Goal: Information Seeking & Learning: Understand process/instructions

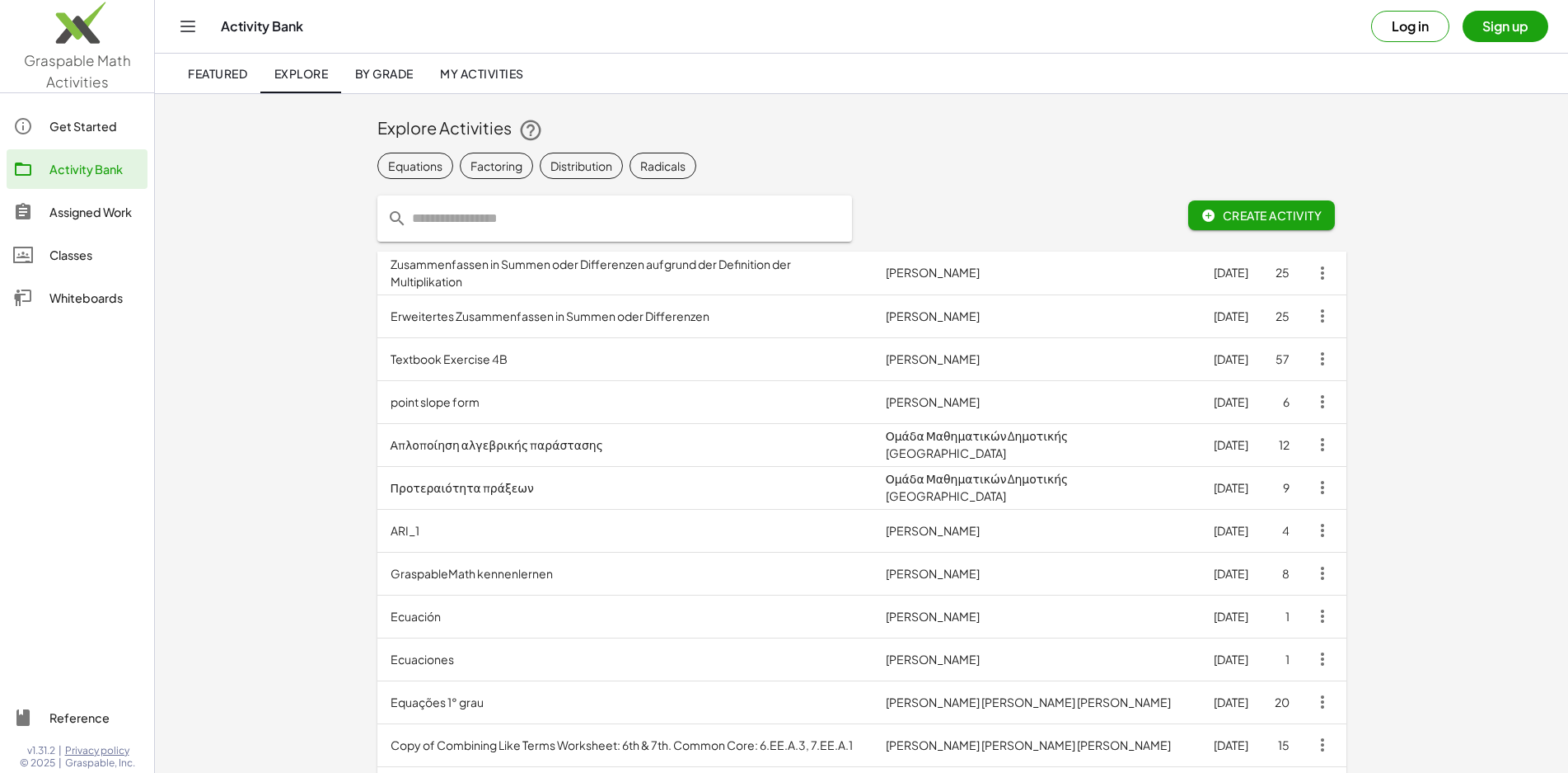
click at [970, 192] on div at bounding box center [940, 218] width 158 height 66
click at [532, 218] on input "text" at bounding box center [624, 218] width 435 height 47
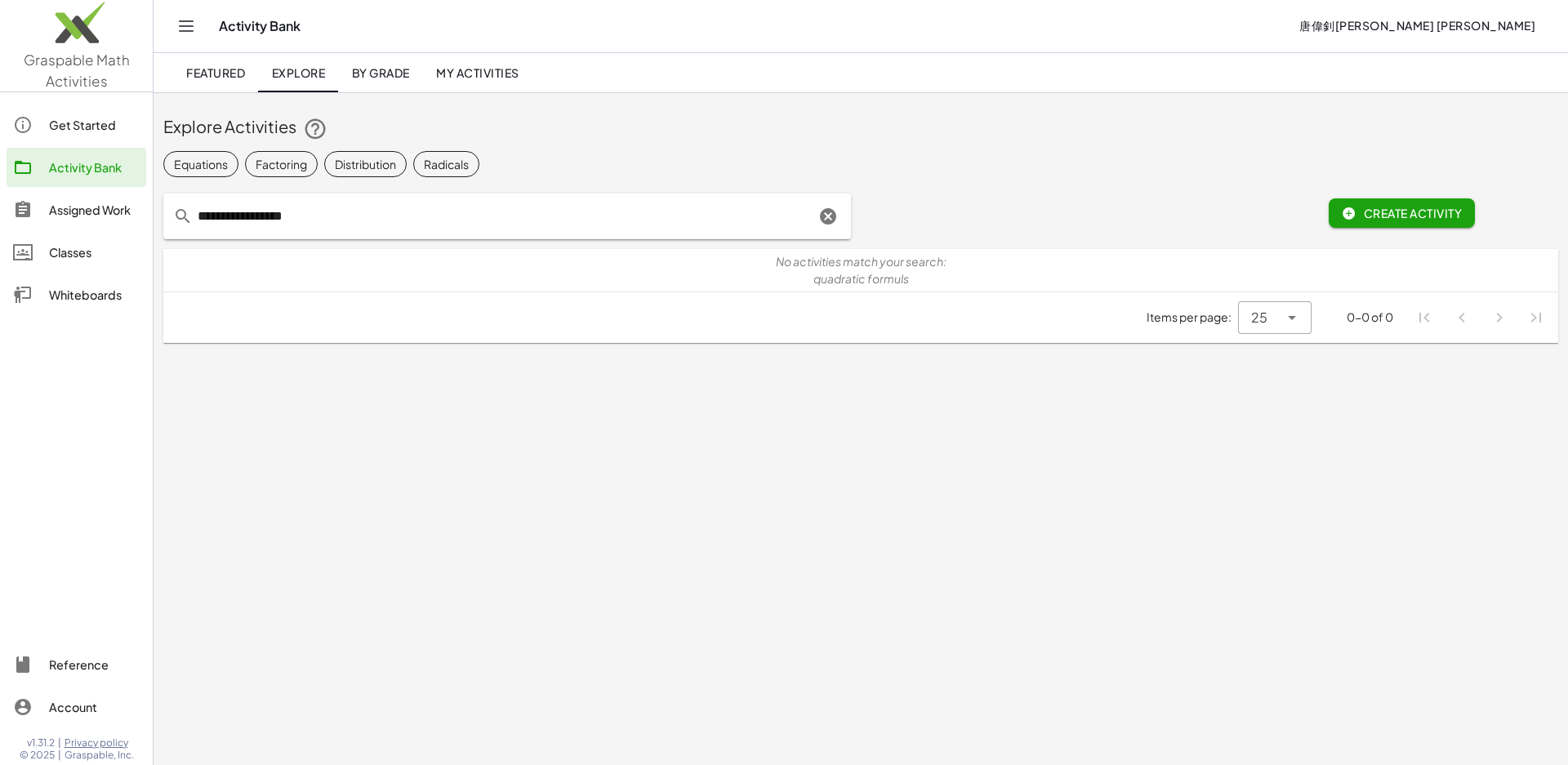
click at [511, 211] on input "**********" at bounding box center [503, 216] width 622 height 46
drag, startPoint x: 258, startPoint y: 220, endPoint x: 393, endPoint y: 219, distance: 135.0
click at [393, 219] on input "**********" at bounding box center [503, 216] width 622 height 46
type input "*********"
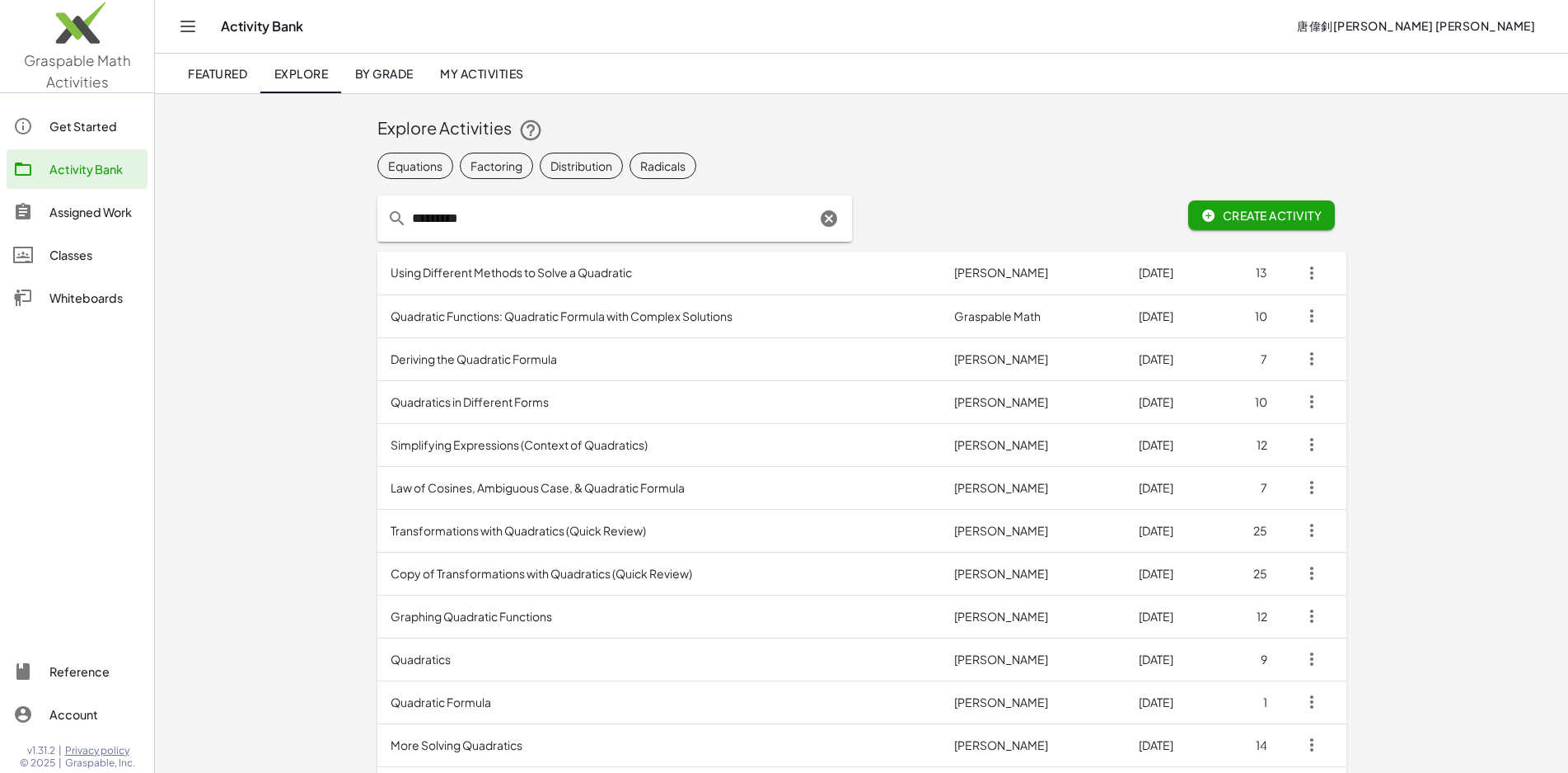
click at [808, 89] on div "Featured Explore By Grade My Activities" at bounding box center [862, 73] width 1374 height 39
click at [383, 281] on td "Using Different Methods to Solve a Quadratic" at bounding box center [659, 273] width 564 height 43
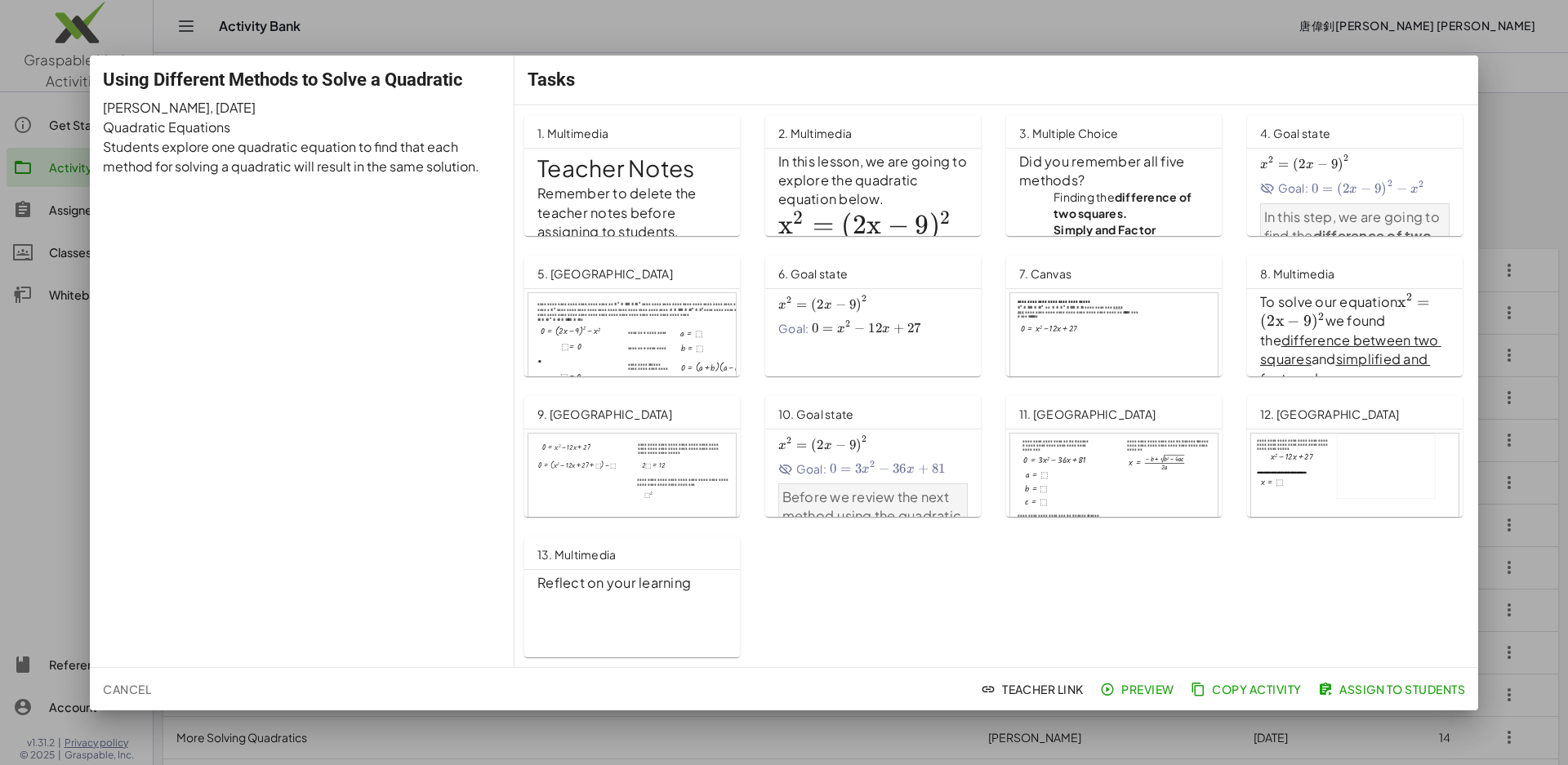
click at [1525, 204] on div at bounding box center [784, 382] width 1568 height 765
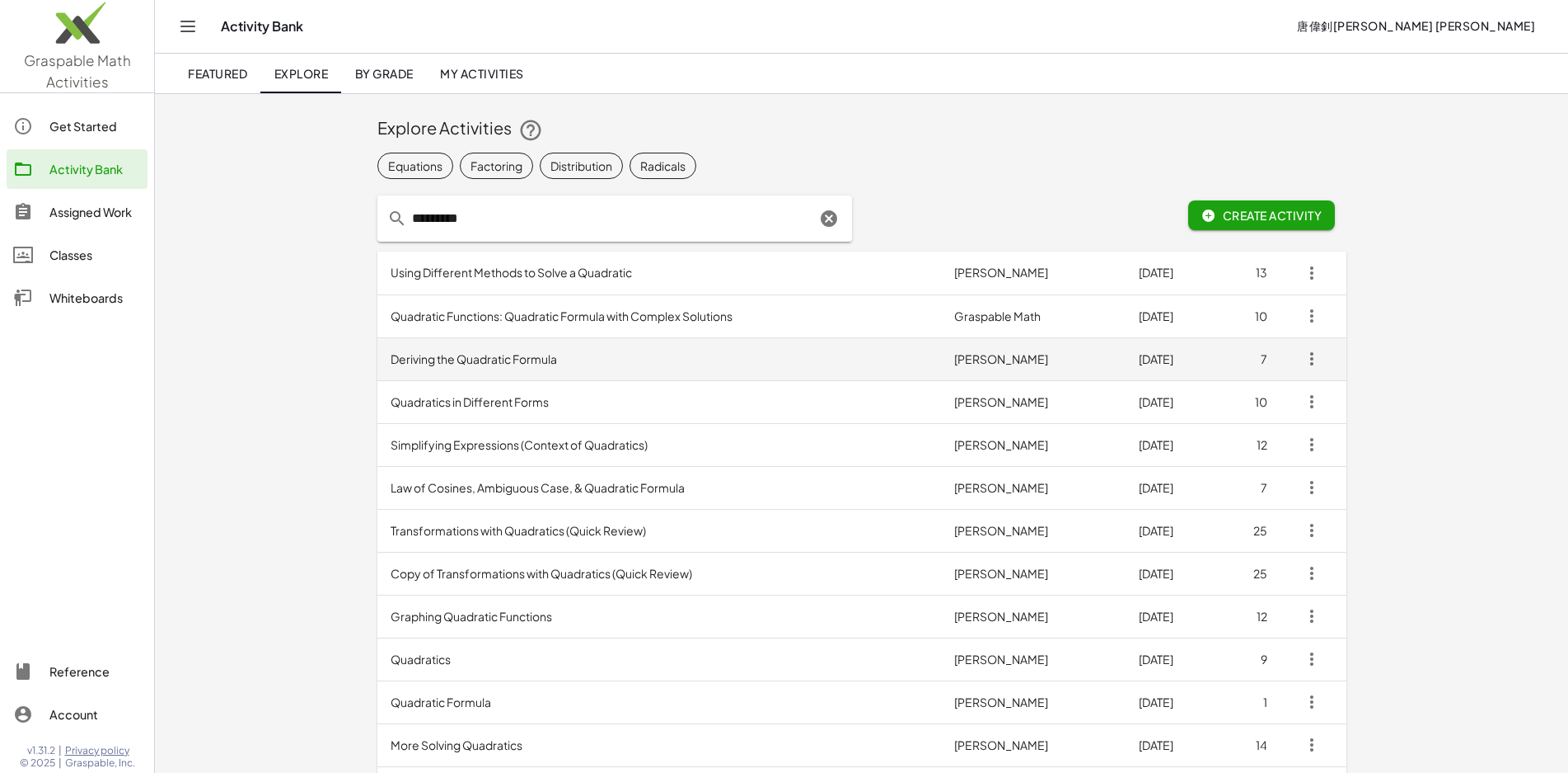
click at [398, 361] on td "Deriving the Quadratic Formula" at bounding box center [659, 359] width 564 height 43
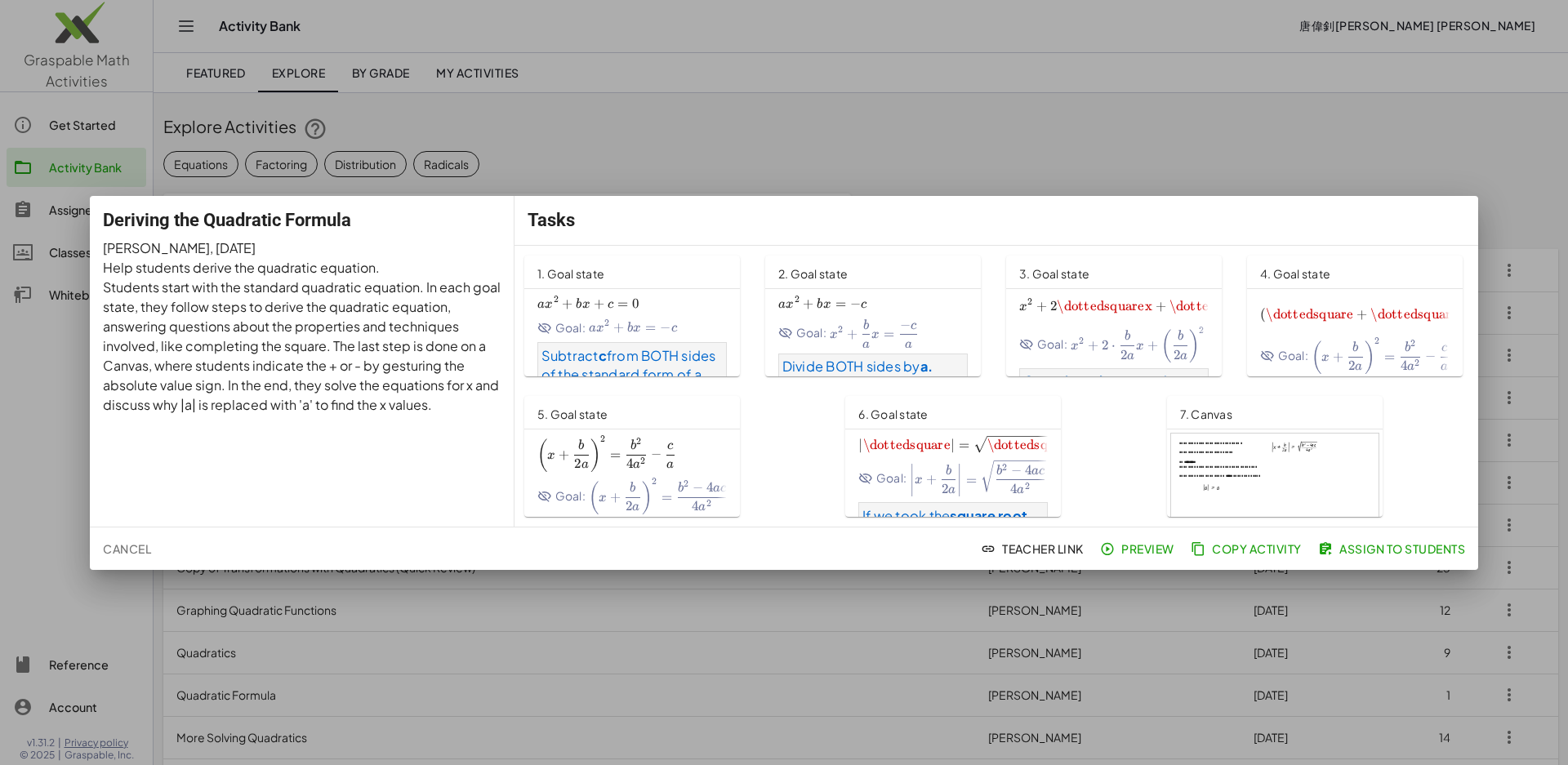
click at [648, 309] on span "a x 2 + b x + c = 0 ax^2+bx+c=0 a x 2 + b x + c = 0" at bounding box center [633, 303] width 190 height 17
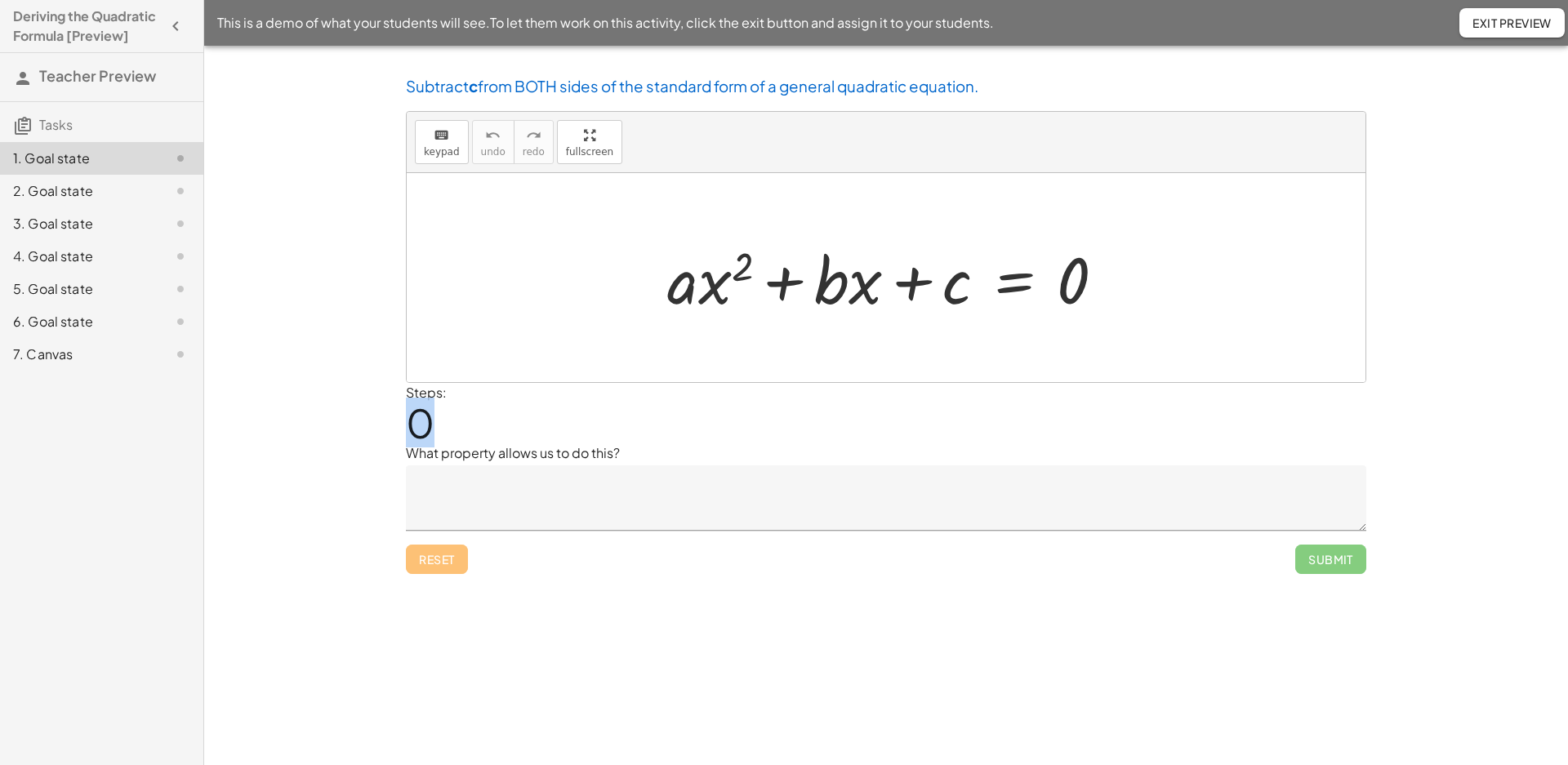
drag, startPoint x: 408, startPoint y: 409, endPoint x: 450, endPoint y: 424, distance: 44.6
click at [450, 424] on div "Steps: 0" at bounding box center [886, 413] width 961 height 61
drag, startPoint x: 518, startPoint y: 443, endPoint x: 611, endPoint y: 447, distance: 93.1
click at [611, 447] on p "What property allows us to do this?" at bounding box center [886, 453] width 961 height 20
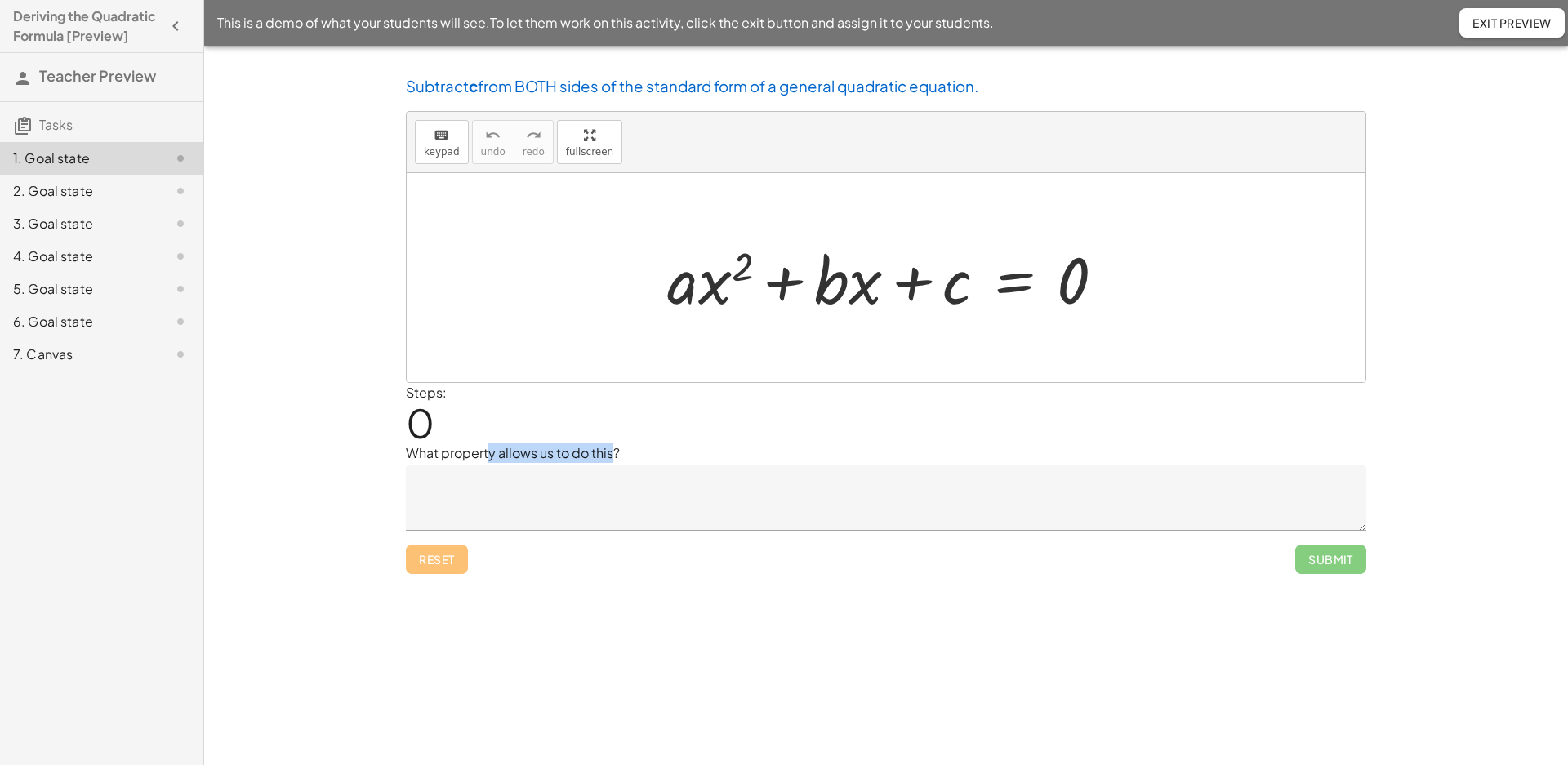
click at [611, 447] on p "What property allows us to do this?" at bounding box center [886, 453] width 961 height 20
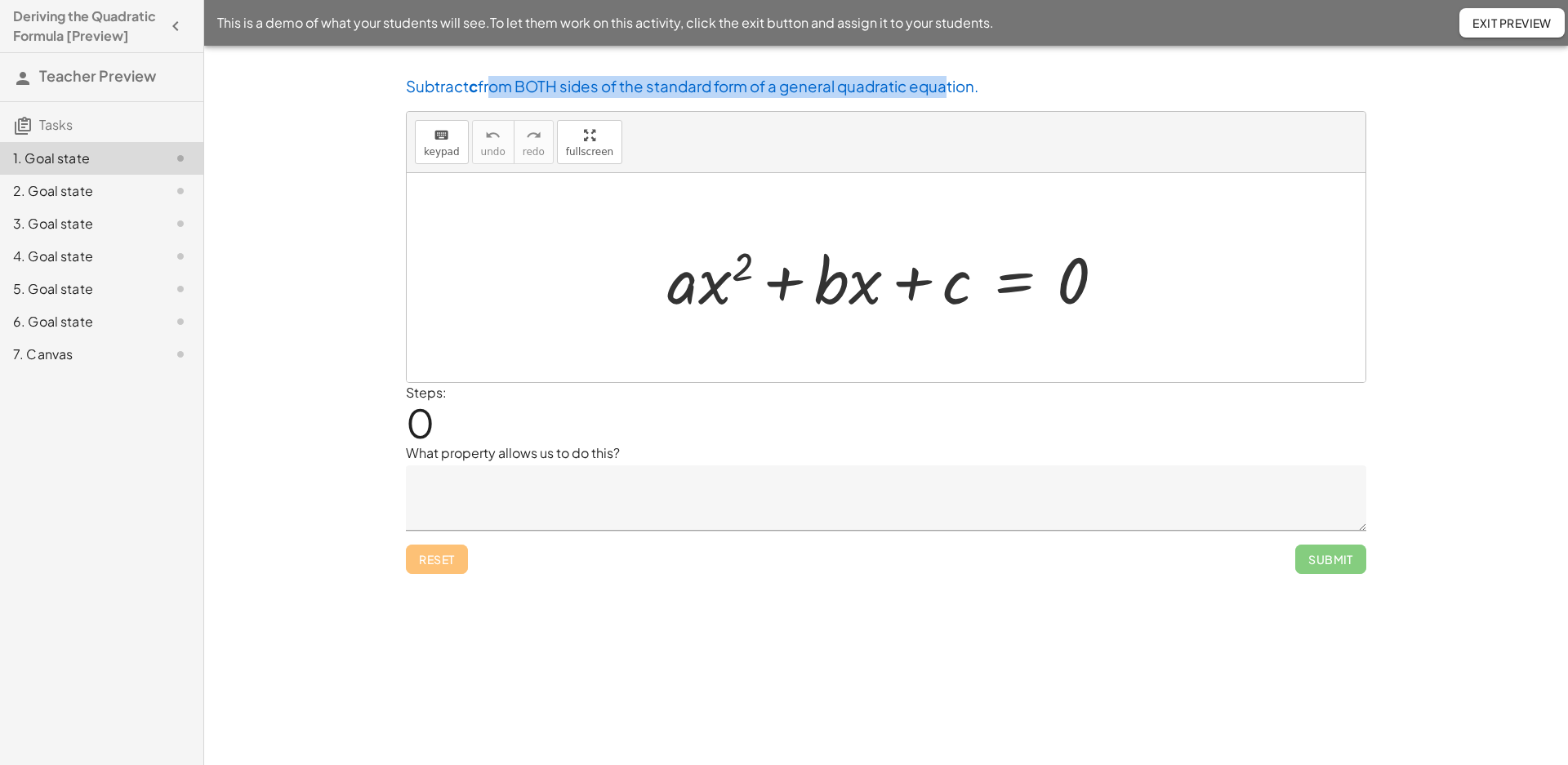
drag, startPoint x: 495, startPoint y: 95, endPoint x: 951, endPoint y: 78, distance: 456.3
click at [951, 78] on span "from BOTH sides of the standard form of a general quadratic equation." at bounding box center [728, 86] width 501 height 19
drag, startPoint x: 1001, startPoint y: 79, endPoint x: 439, endPoint y: 80, distance: 562.0
click at [439, 80] on h3 "Subtract c from BOTH sides of the standard form of a general quadratic equation." at bounding box center [886, 87] width 961 height 22
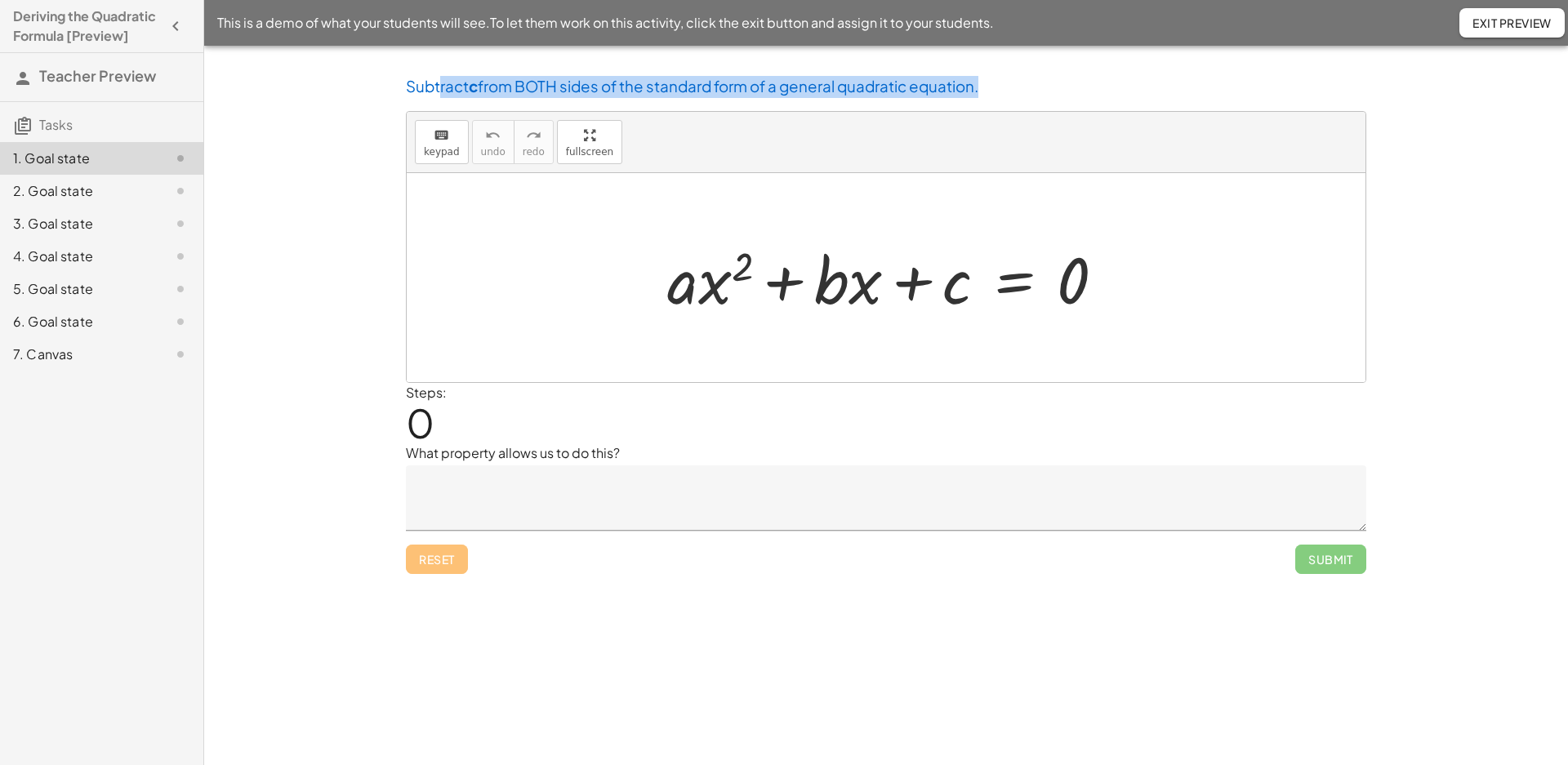
click at [439, 80] on span "Subtract" at bounding box center [437, 86] width 63 height 19
drag, startPoint x: 439, startPoint y: 80, endPoint x: 1060, endPoint y: 75, distance: 621.0
click at [1060, 75] on div "Subtract c from BOTH sides of the standard form of a general quadratic equation…" at bounding box center [886, 324] width 980 height 518
drag, startPoint x: 1084, startPoint y: 89, endPoint x: 275, endPoint y: 87, distance: 809.0
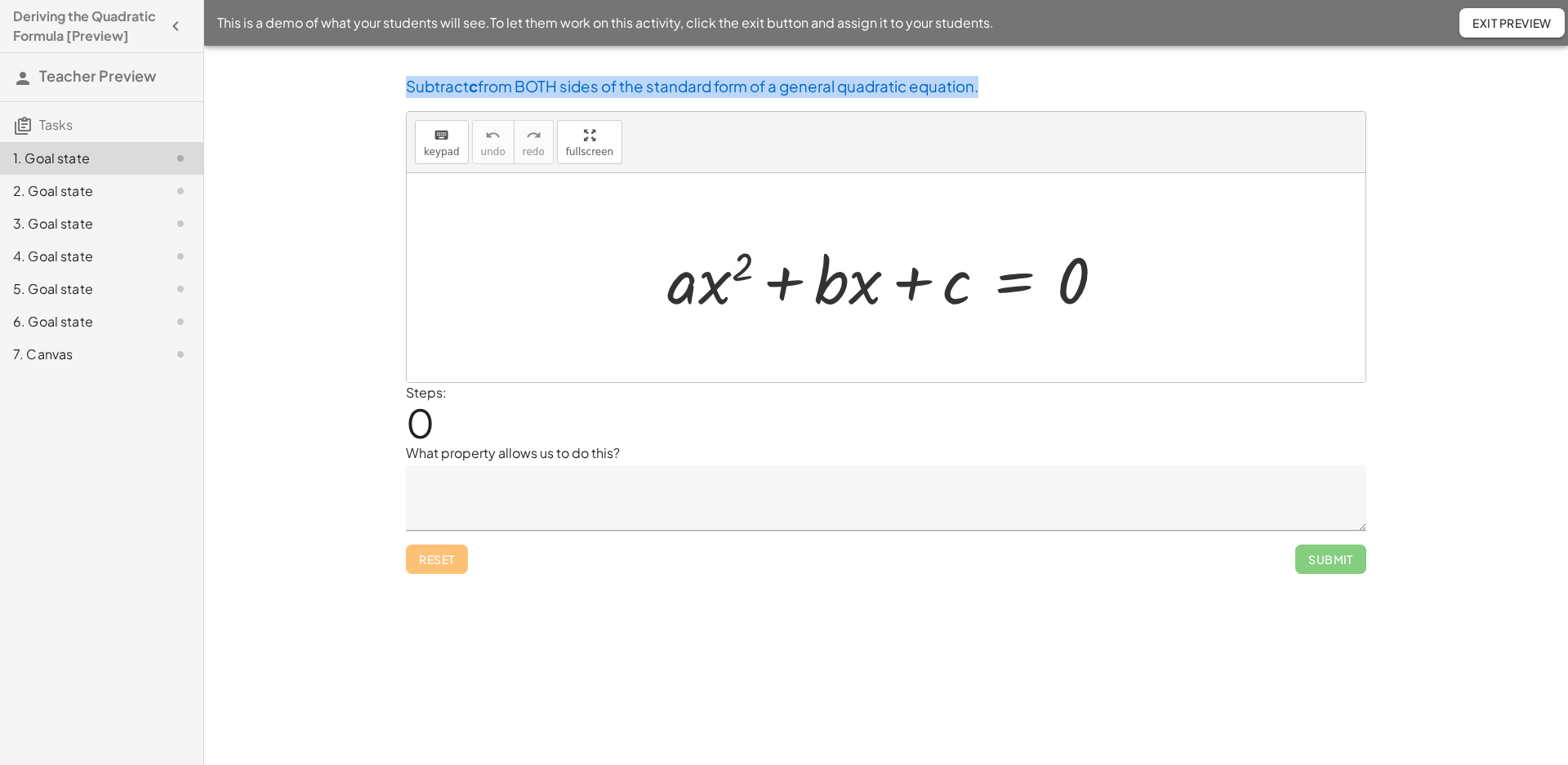
click at [267, 88] on div "Subtract c from BOTH sides of the standard form of a general quadratic equation…" at bounding box center [886, 406] width 1364 height 719
click at [275, 87] on div "Subtract c from BOTH sides of the standard form of a general quadratic equation…" at bounding box center [886, 406] width 1364 height 719
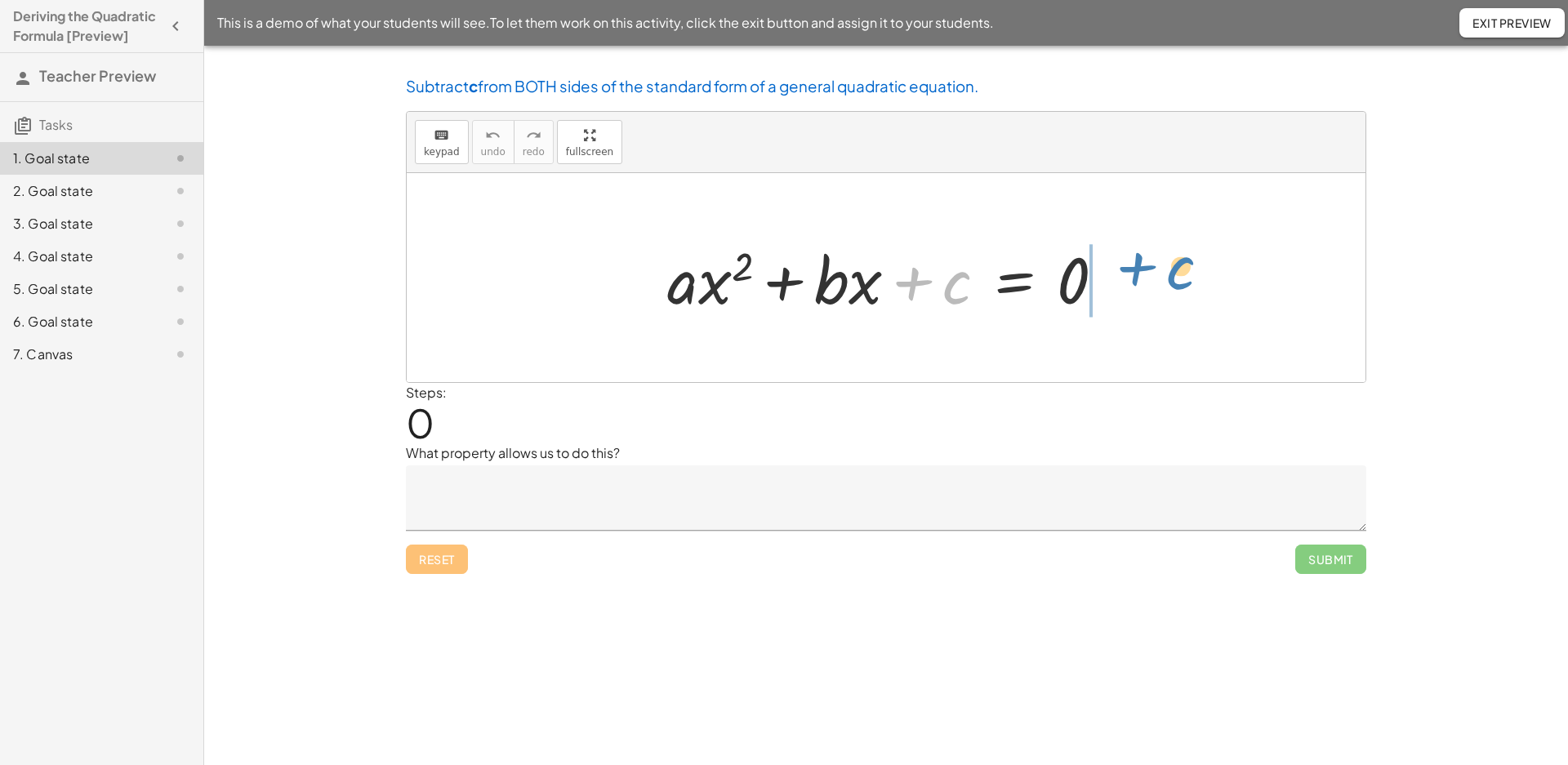
drag, startPoint x: 920, startPoint y: 280, endPoint x: 1109, endPoint y: 268, distance: 189.4
click at [1113, 269] on div at bounding box center [892, 277] width 467 height 84
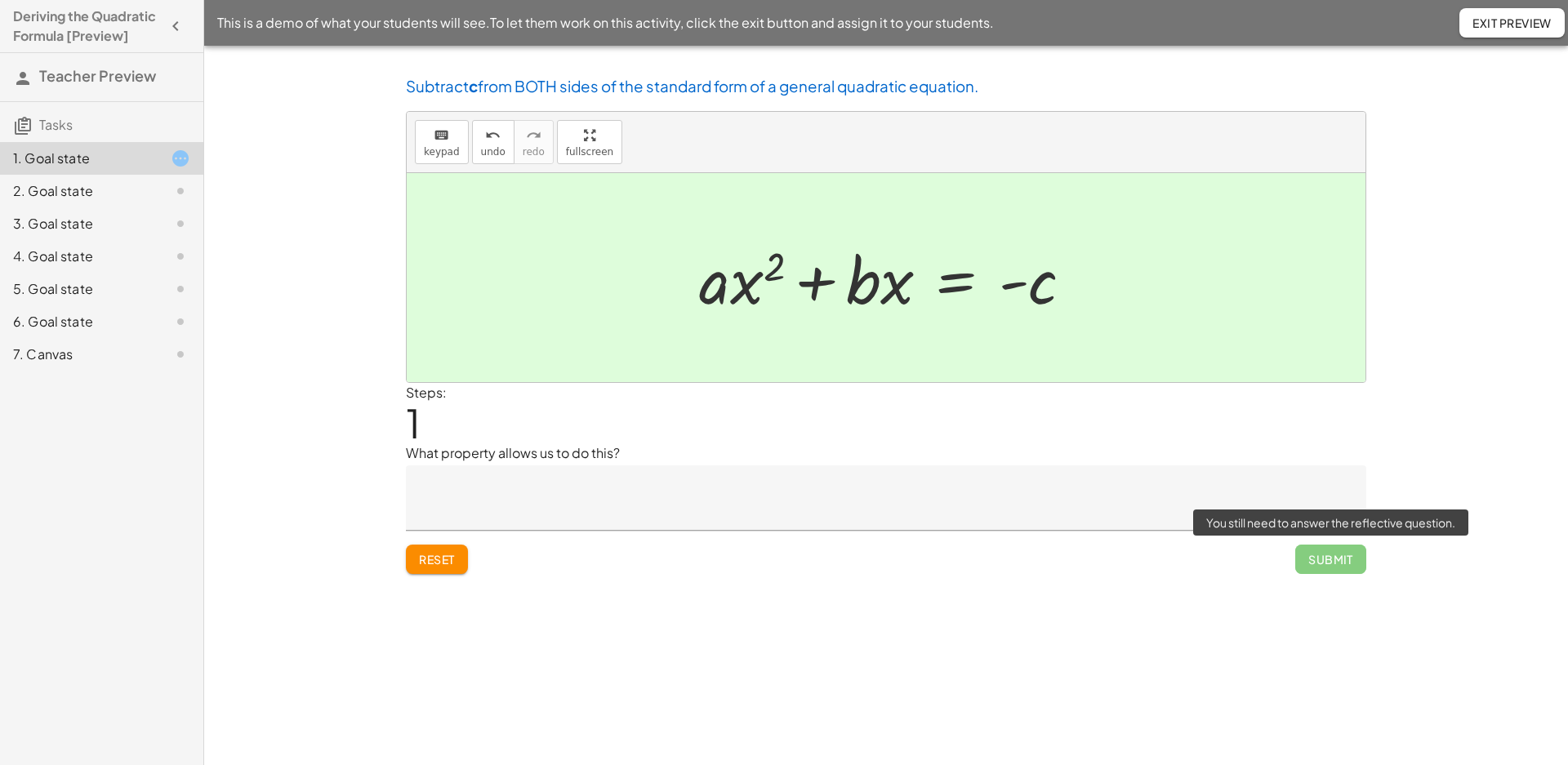
click at [1319, 563] on span "Submit" at bounding box center [1330, 559] width 71 height 30
click at [1303, 549] on span "Submit" at bounding box center [1330, 559] width 71 height 30
click at [1342, 563] on span "Submit" at bounding box center [1330, 559] width 71 height 30
click at [1316, 554] on span "Submit" at bounding box center [1330, 559] width 71 height 30
click at [1316, 555] on span "Submit" at bounding box center [1330, 559] width 71 height 30
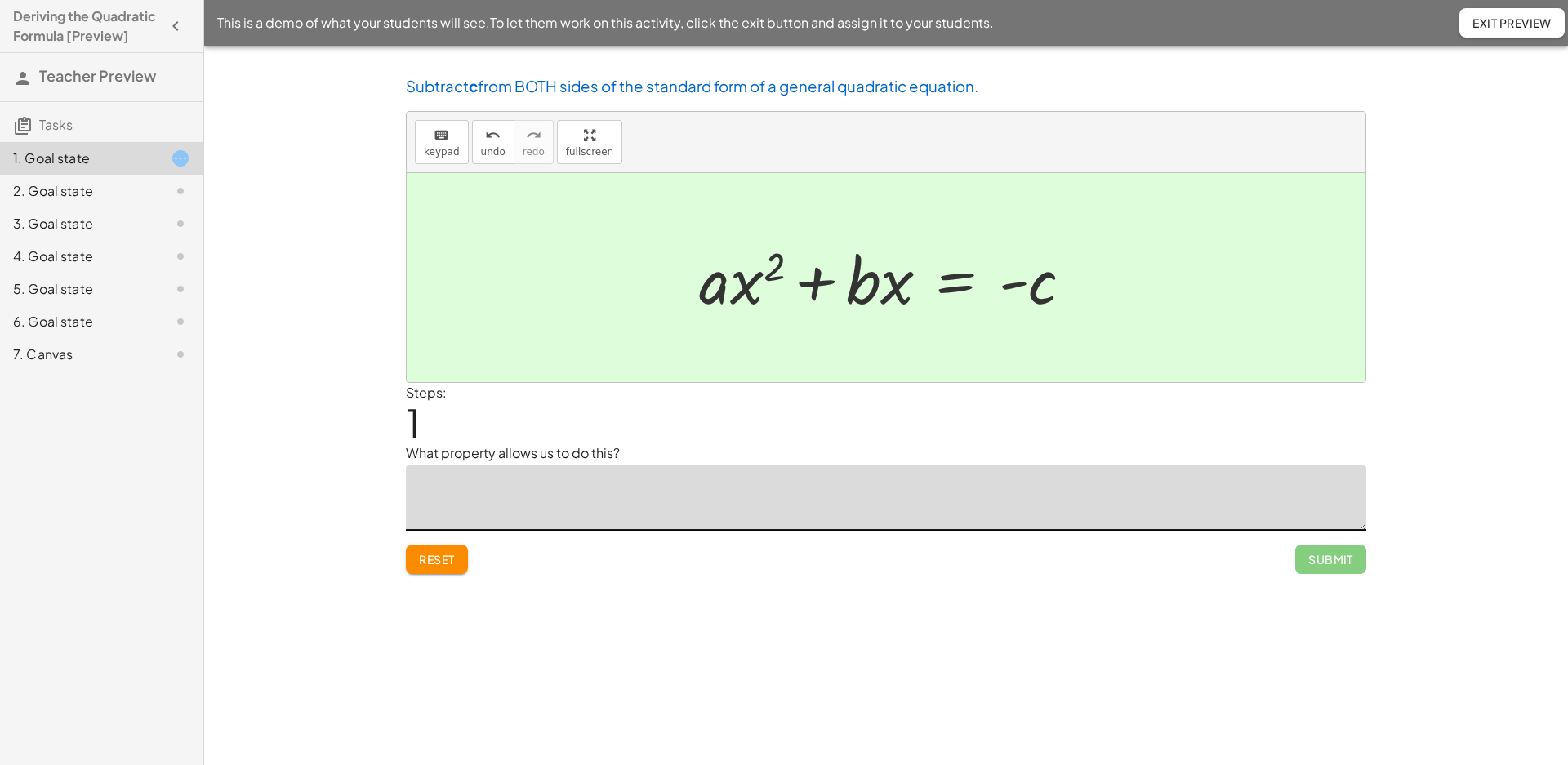
click at [841, 482] on textarea at bounding box center [886, 498] width 961 height 65
click at [644, 495] on textarea at bounding box center [886, 498] width 961 height 65
click at [122, 182] on div "2. Goal state" at bounding box center [78, 191] width 131 height 20
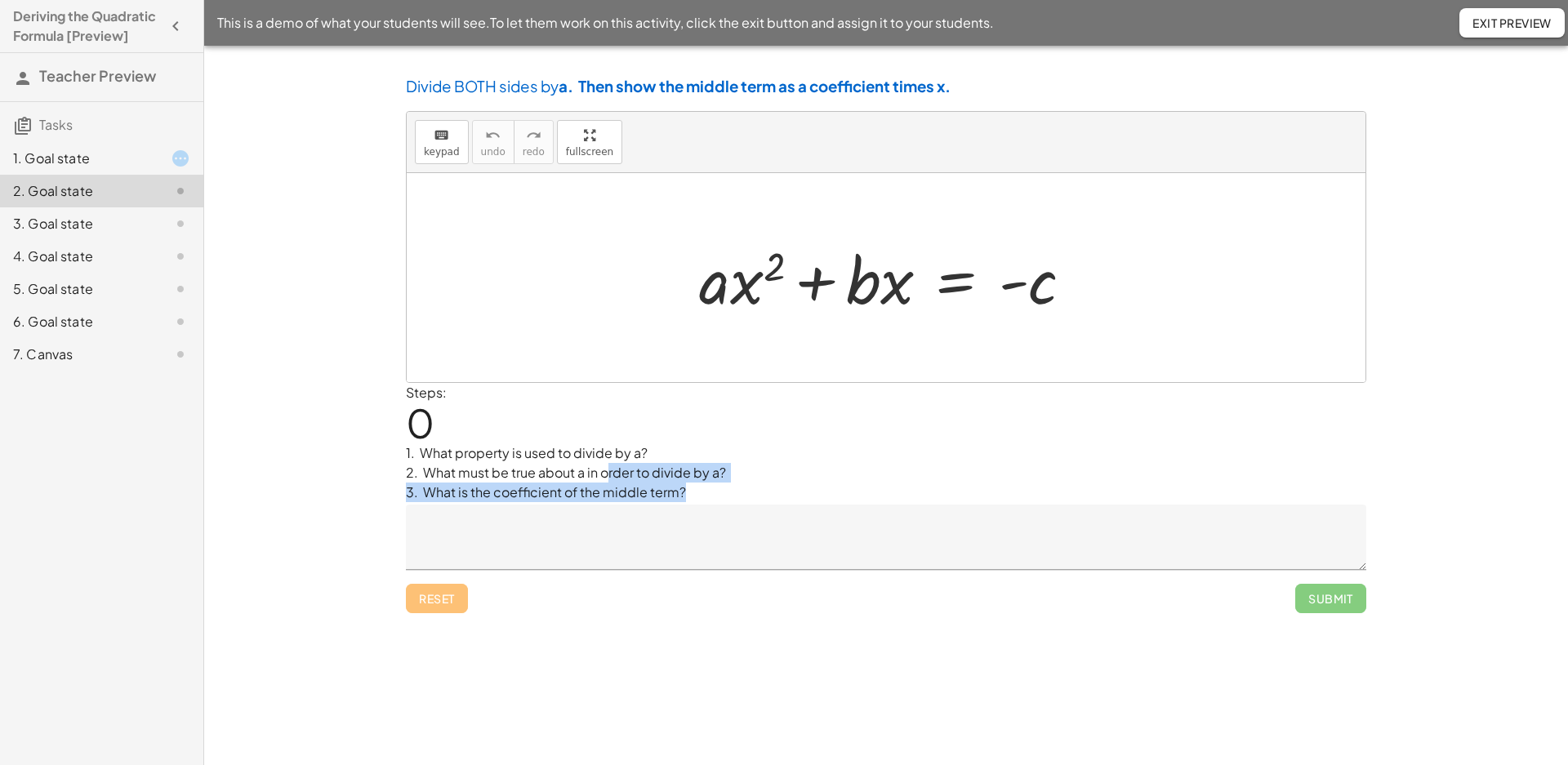
drag, startPoint x: 688, startPoint y: 490, endPoint x: 601, endPoint y: 463, distance: 91.1
click at [602, 463] on p "1. What property is used to divide by a? 2. What must be true about a in order …" at bounding box center [886, 472] width 961 height 59
click at [601, 463] on p "1. What property is used to divide by a? 2. What must be true about a in order …" at bounding box center [886, 472] width 961 height 59
click at [136, 219] on div "3. Goal state" at bounding box center [78, 224] width 131 height 20
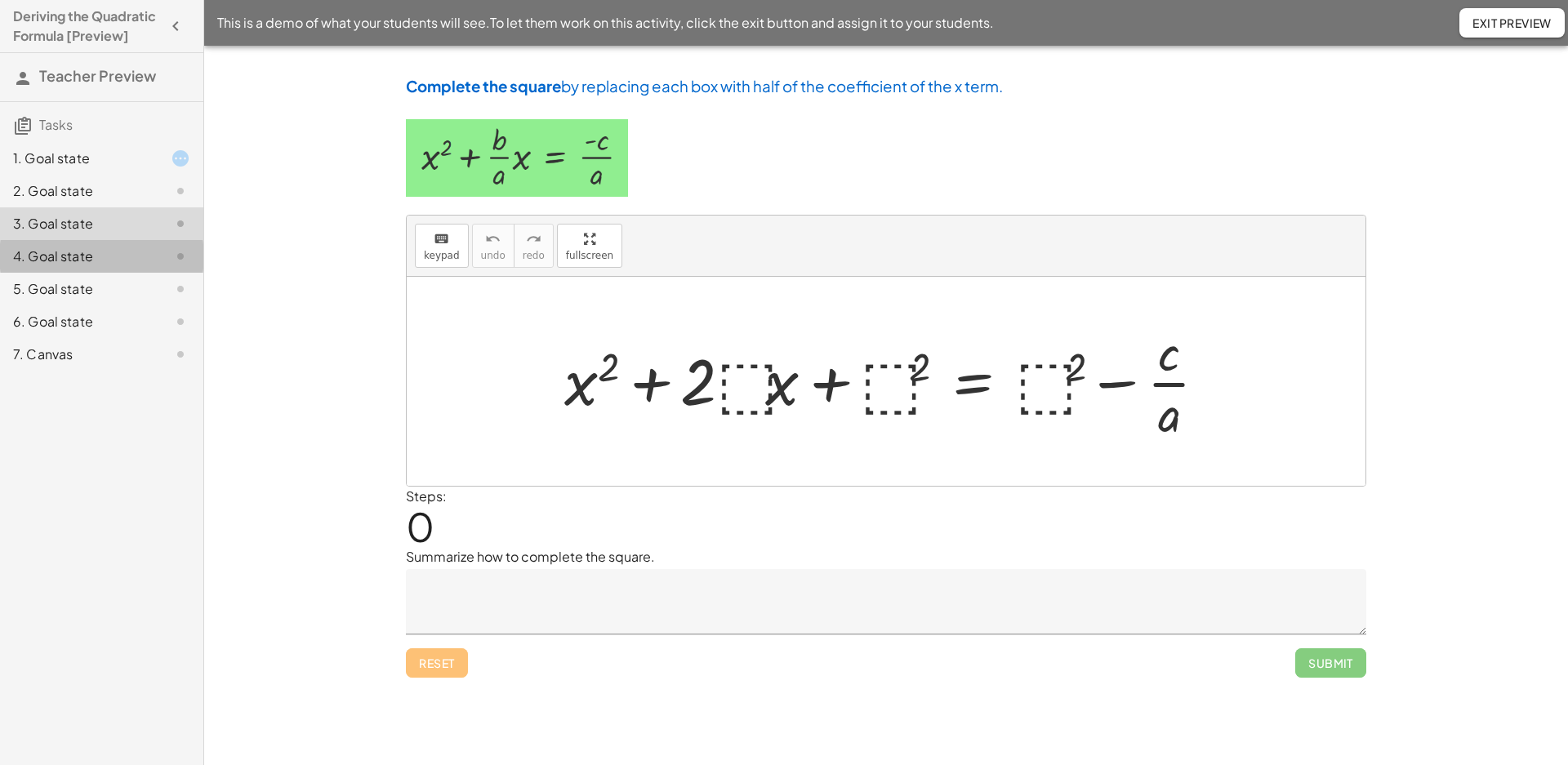
click at [120, 262] on div "4. Goal state" at bounding box center [78, 257] width 131 height 20
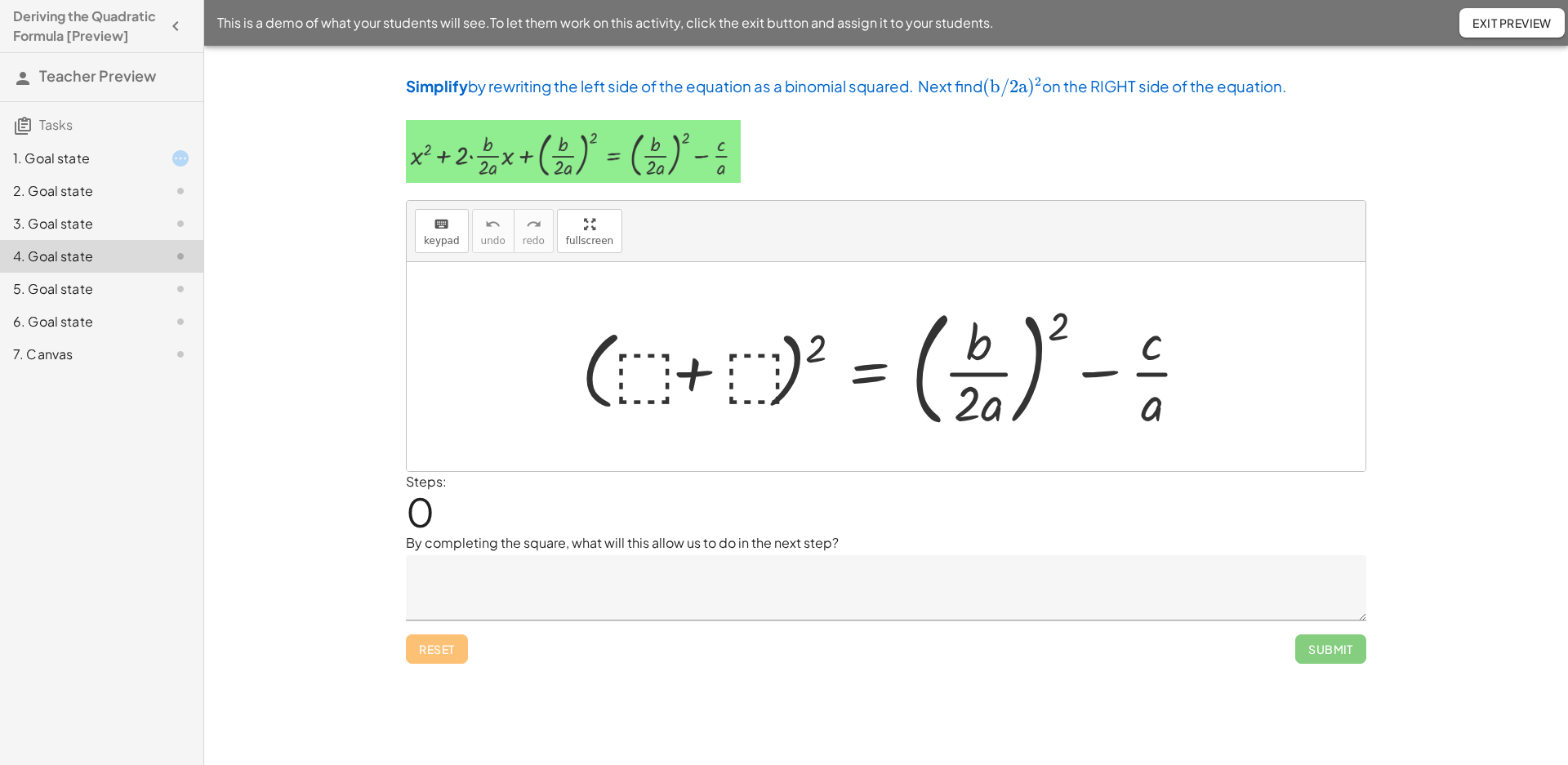
click at [118, 281] on div "5. Goal state" at bounding box center [78, 289] width 131 height 20
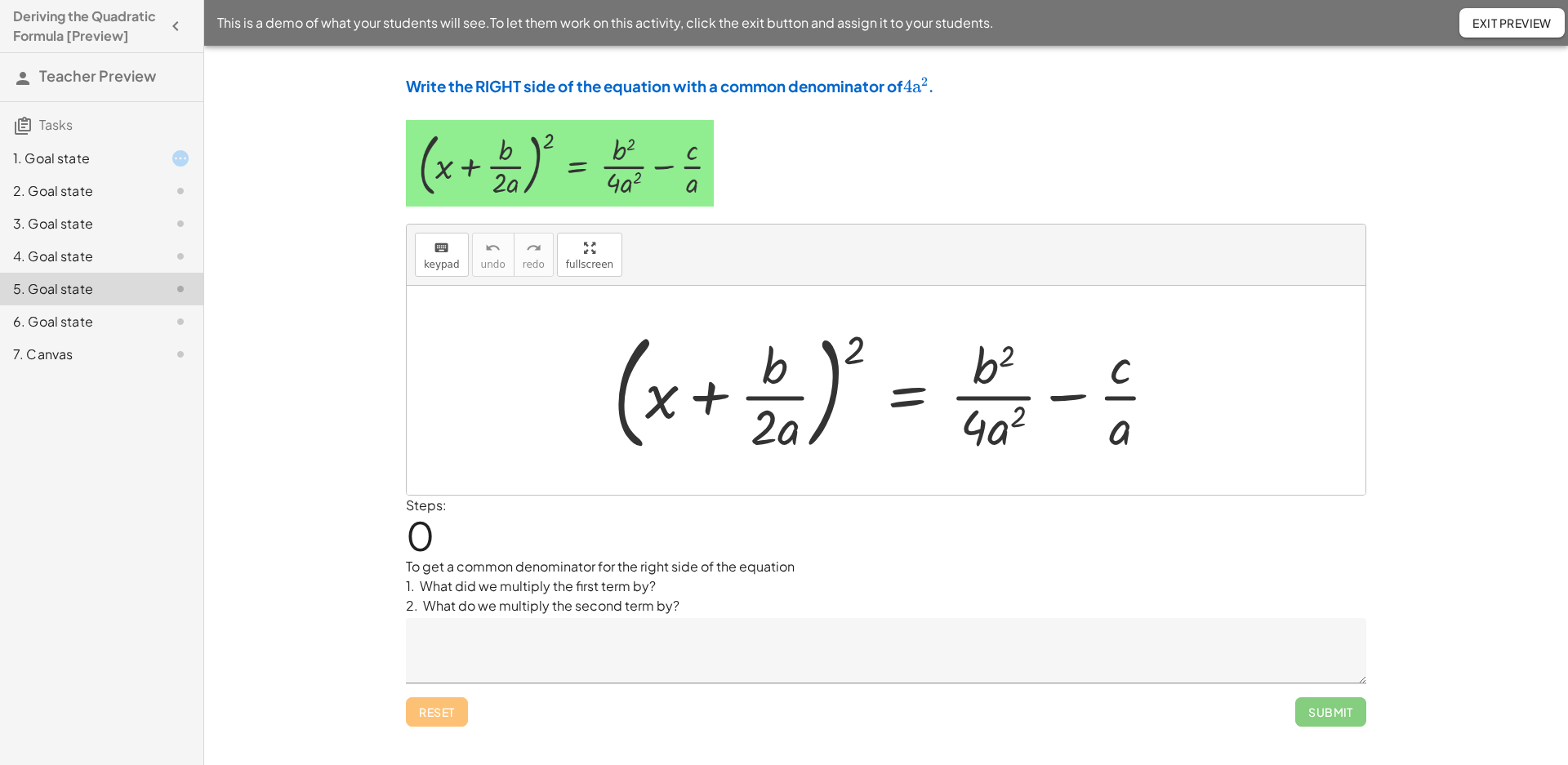
click at [117, 312] on div "6. Goal state" at bounding box center [78, 322] width 131 height 20
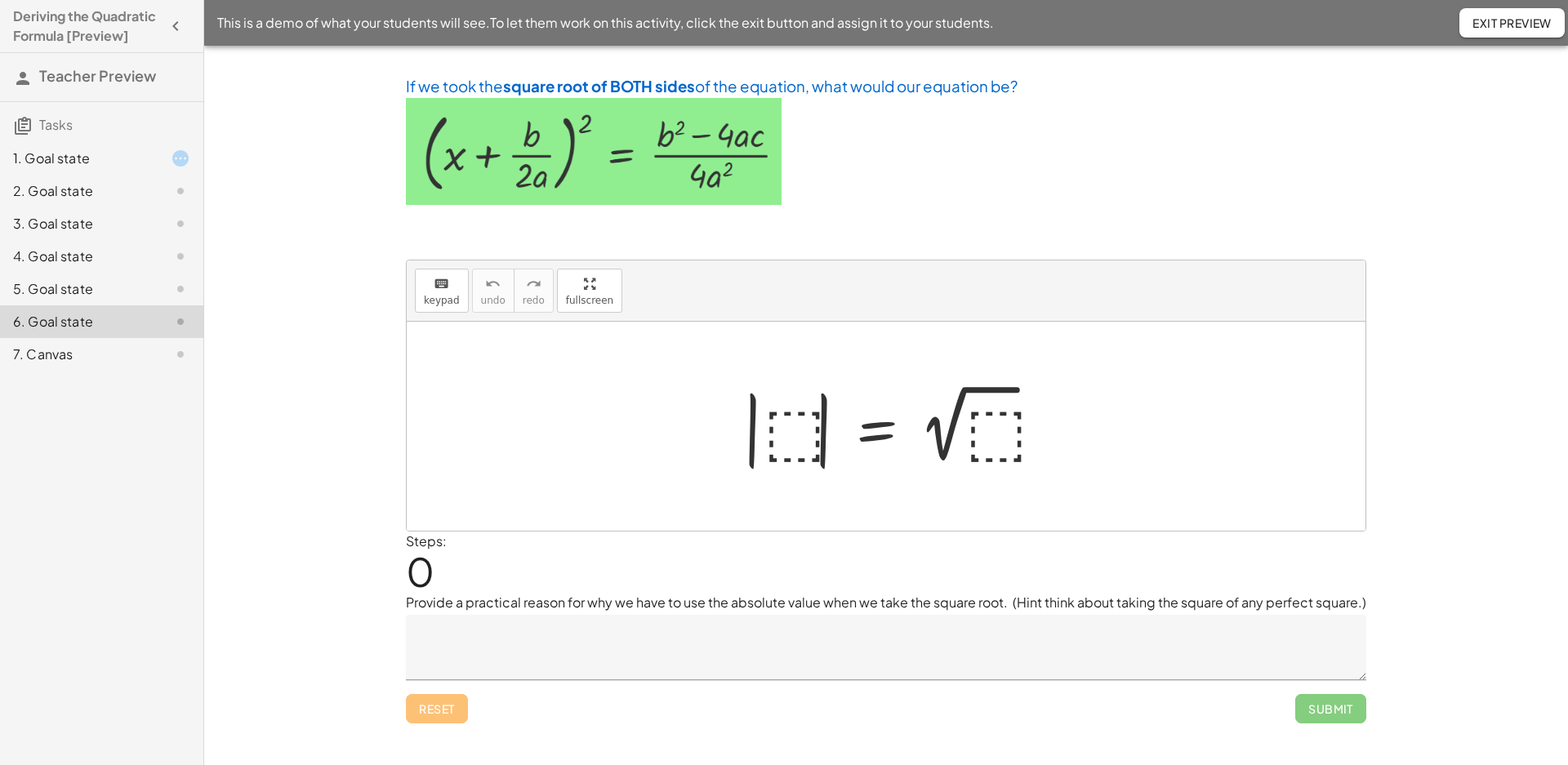
click at [111, 345] on div "7. Canvas" at bounding box center [78, 354] width 131 height 20
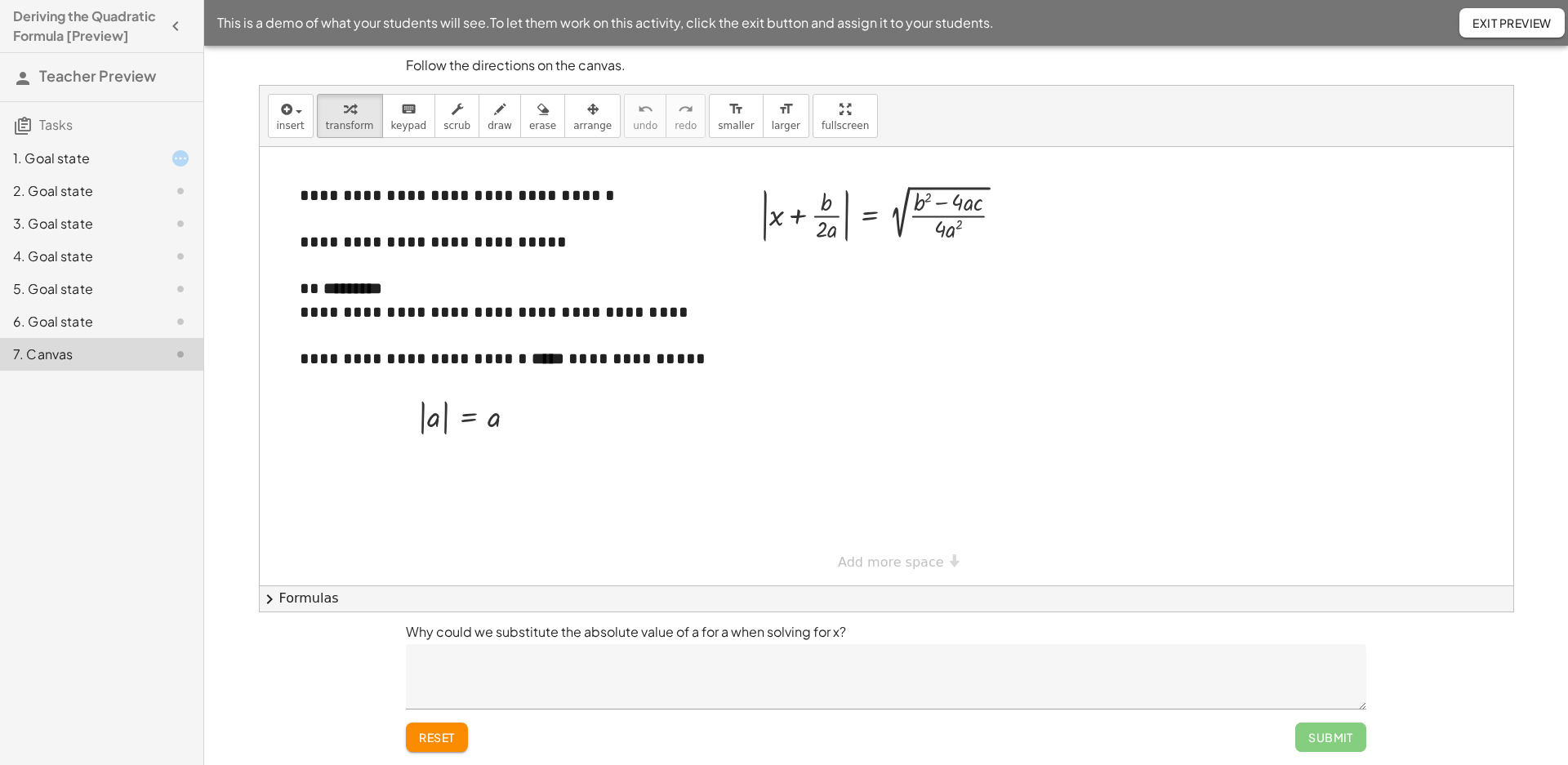
click at [110, 352] on div "7. Canvas" at bounding box center [78, 354] width 131 height 20
